Goal: Information Seeking & Learning: Learn about a topic

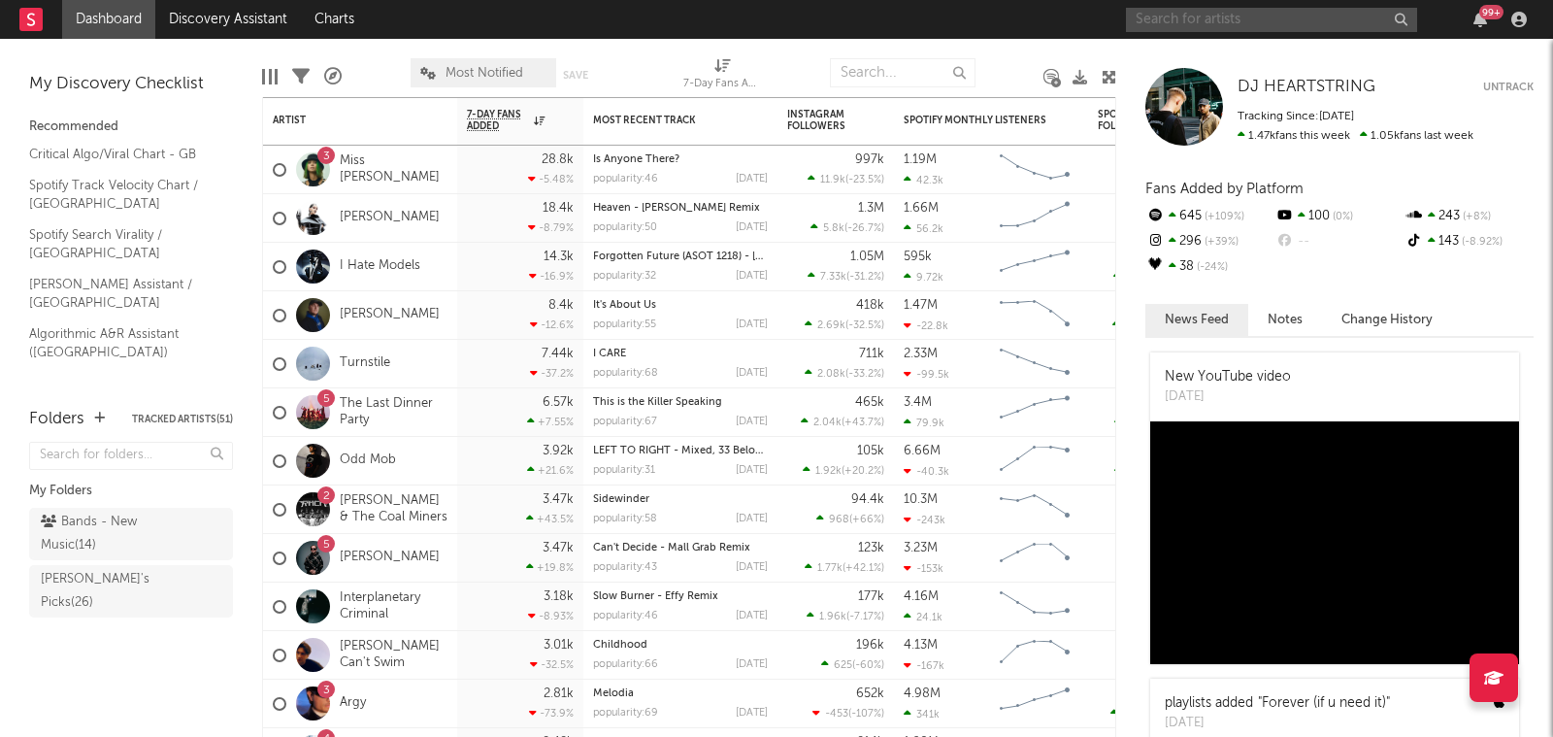
click at [1235, 14] on input "text" at bounding box center [1271, 20] width 291 height 24
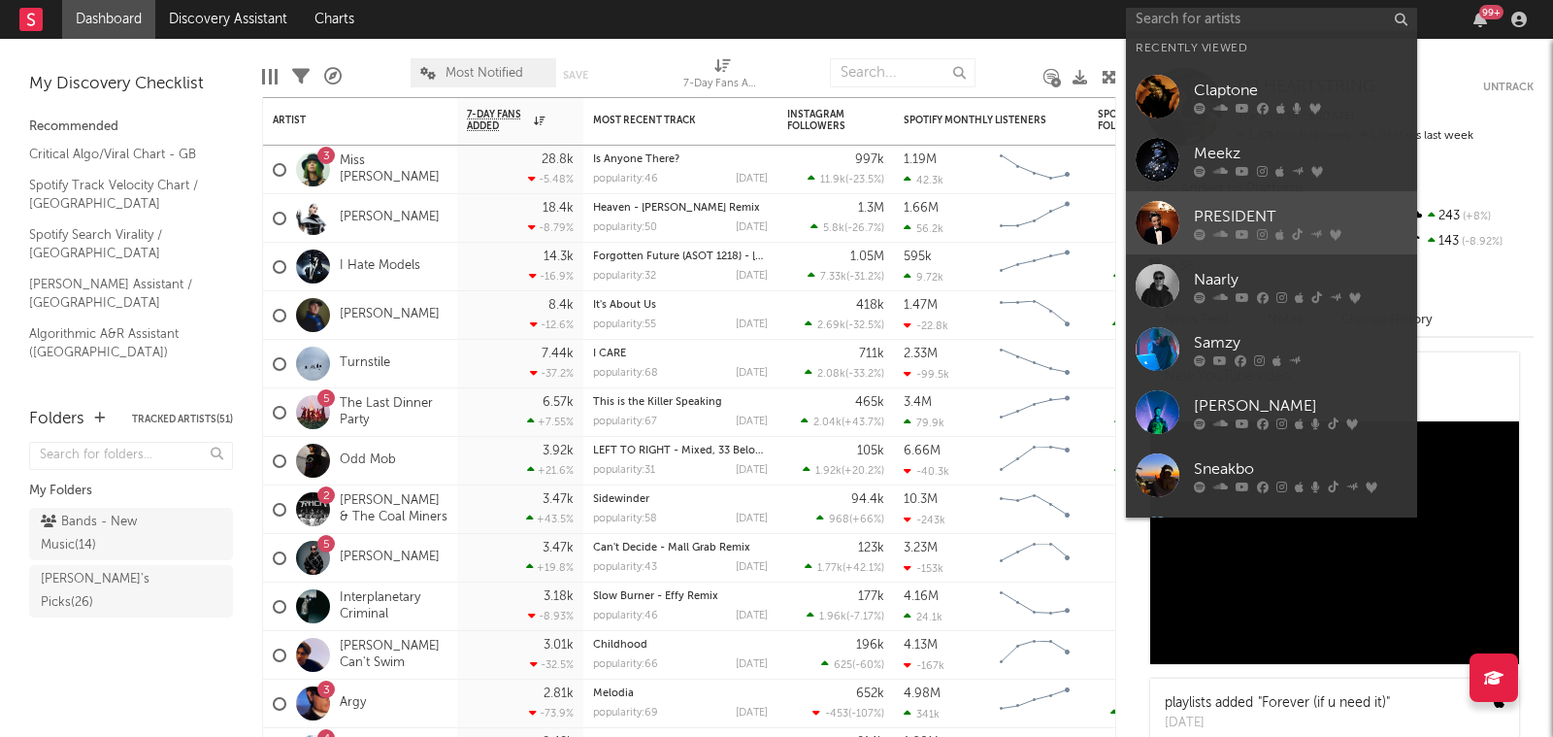
click at [1238, 237] on icon at bounding box center [1242, 235] width 14 height 12
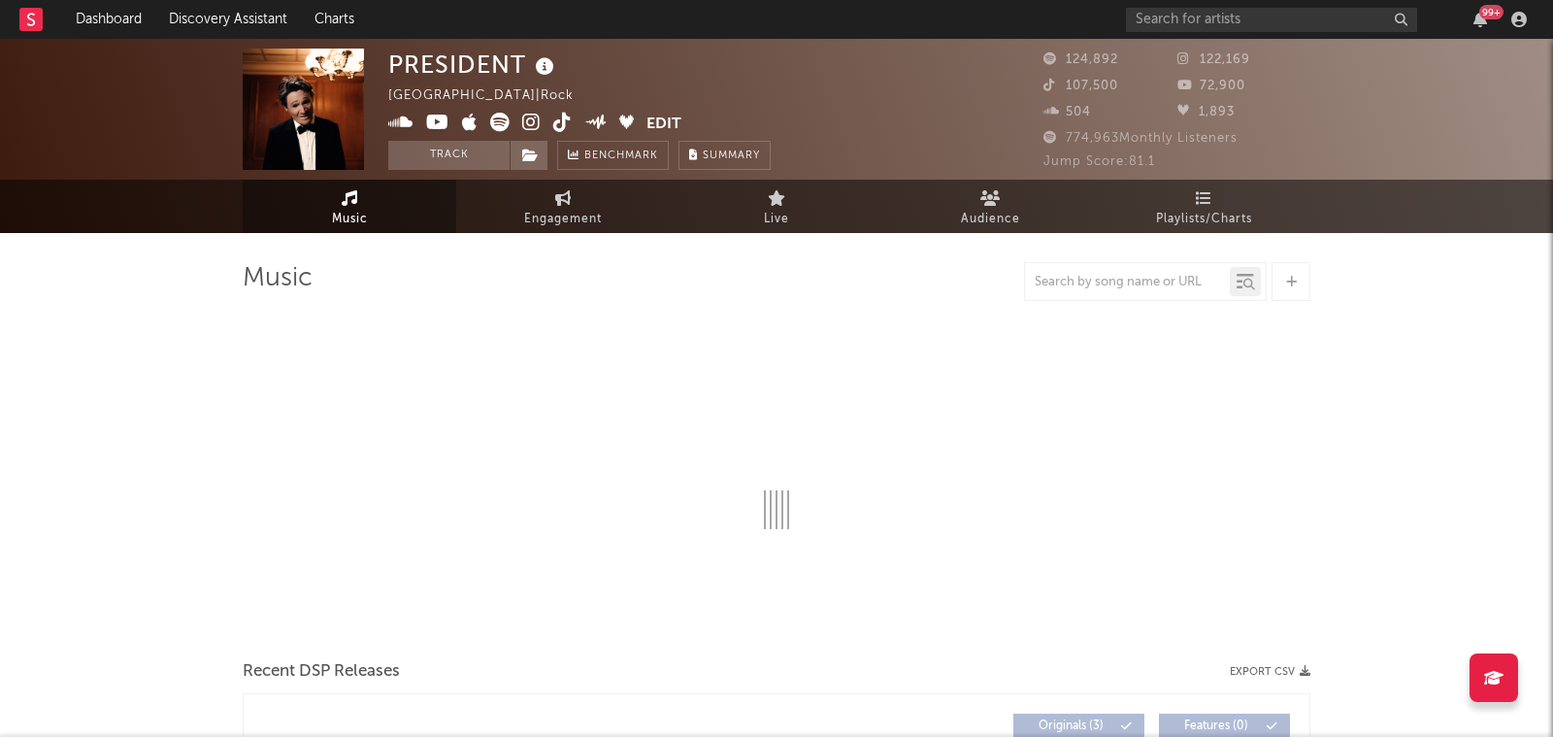
select select "1w"
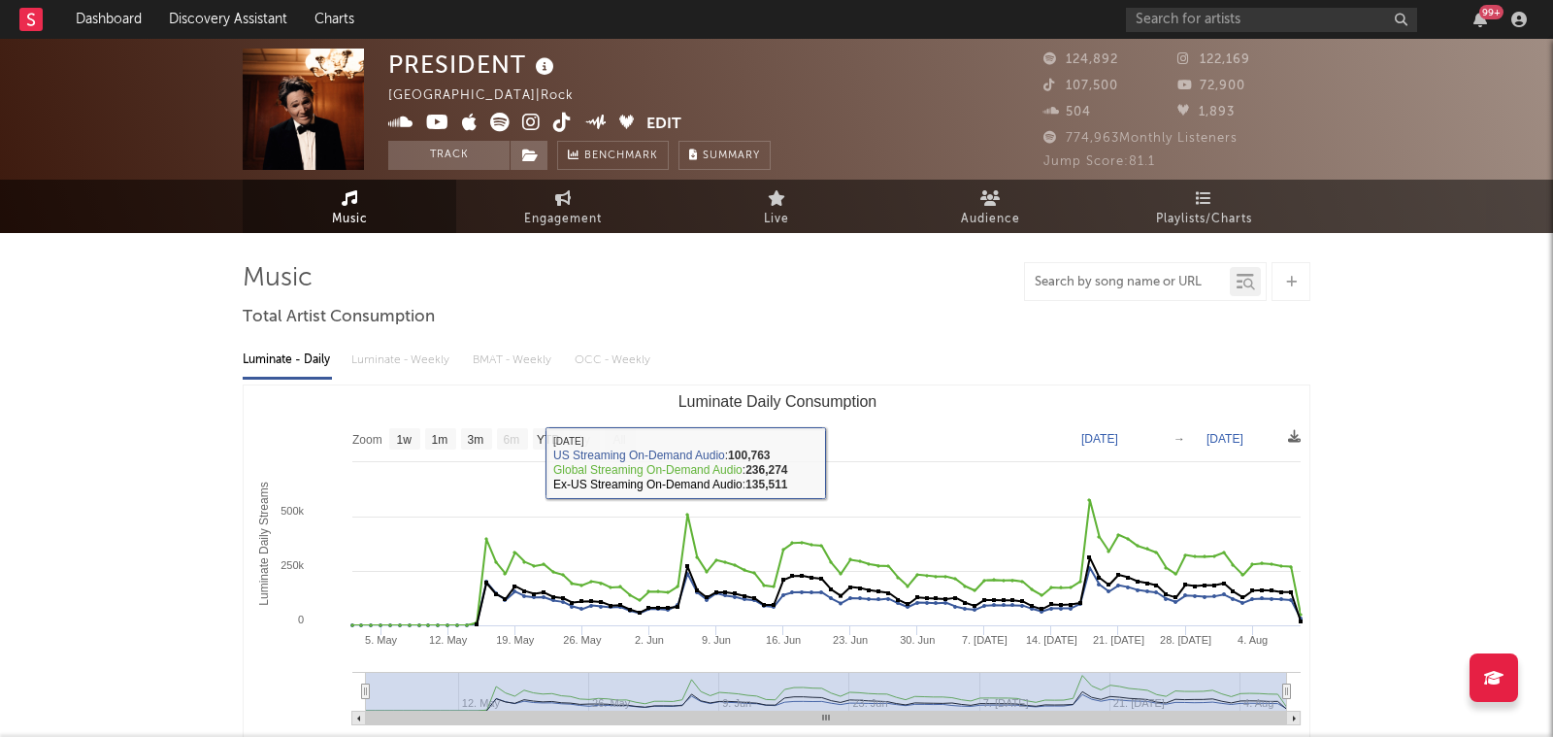
click at [1131, 276] on input "text" at bounding box center [1127, 283] width 205 height 16
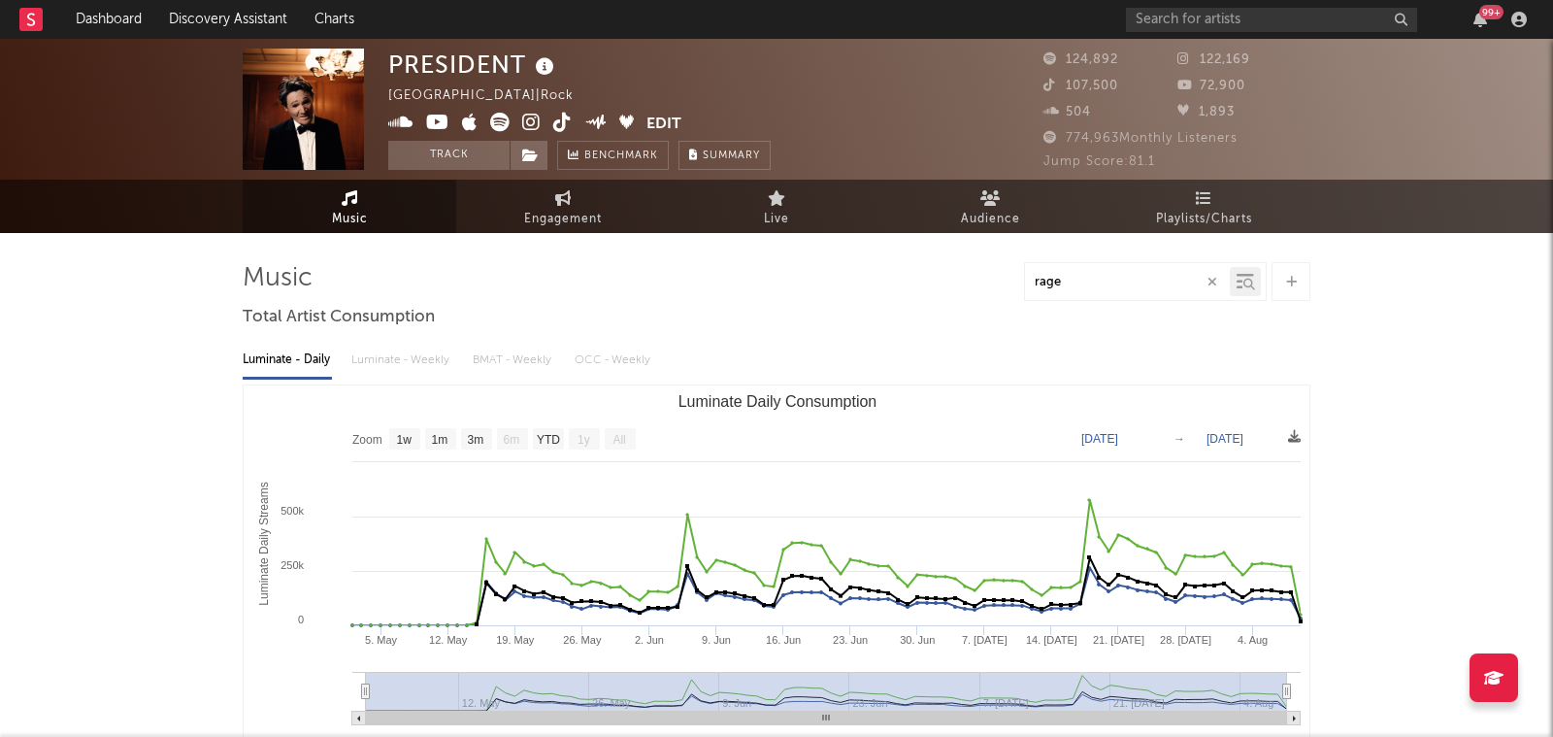
type input "rage"
